Goal: Information Seeking & Learning: Learn about a topic

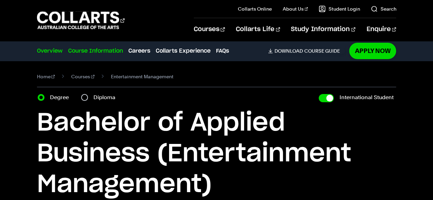
click at [103, 53] on link "Course Information" at bounding box center [95, 51] width 55 height 8
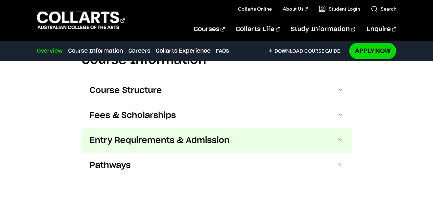
click at [0, 0] on span "Entry Requirements & Admission" at bounding box center [0, 0] width 0 height 0
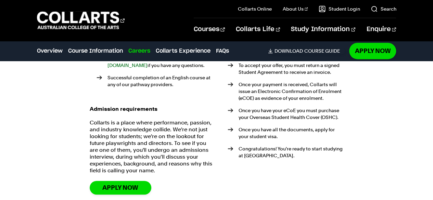
scroll to position [1482, 0]
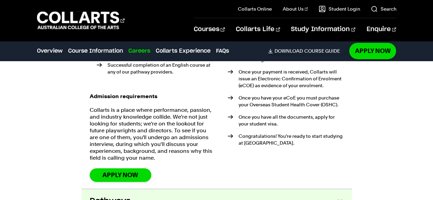
click at [0, 0] on button "Pathways" at bounding box center [0, 0] width 0 height 0
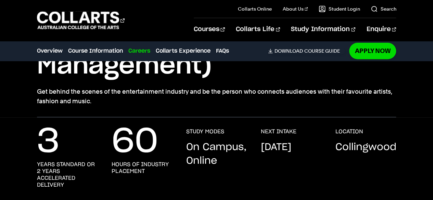
scroll to position [0, 0]
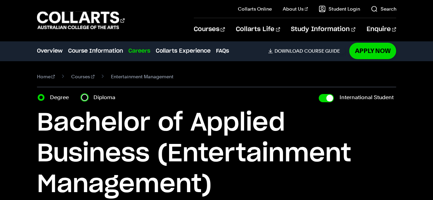
click at [84, 100] on input "Diploma" at bounding box center [84, 97] width 7 height 7
radio input "true"
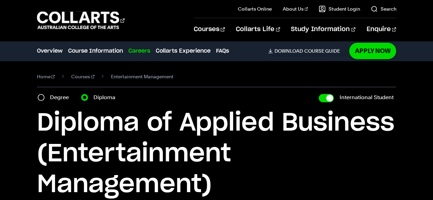
click at [44, 95] on div "Degree" at bounding box center [55, 98] width 35 height 10
click at [42, 99] on input "Degree" at bounding box center [41, 97] width 7 height 7
radio input "true"
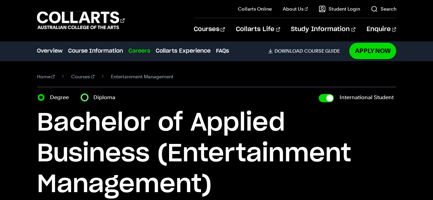
click at [84, 97] on input "Diploma" at bounding box center [84, 97] width 7 height 7
radio input "true"
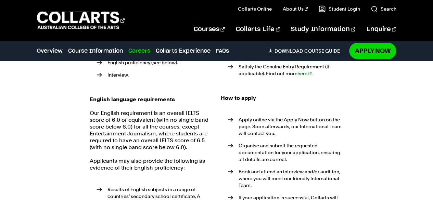
scroll to position [1308, 0]
